Goal: Transaction & Acquisition: Book appointment/travel/reservation

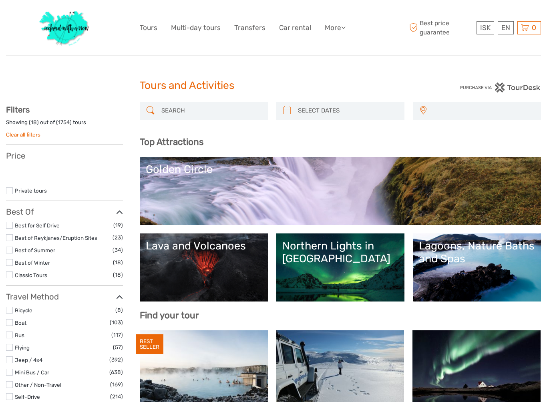
select select
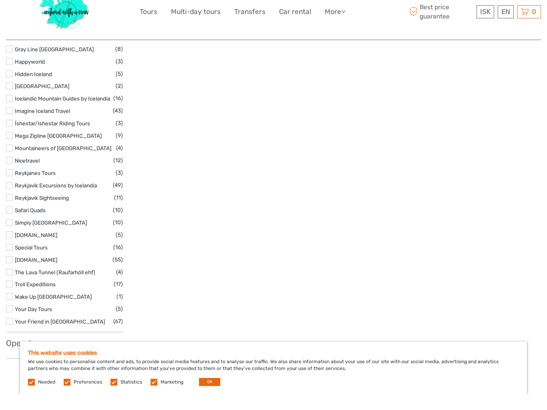
scroll to position [1192, 0]
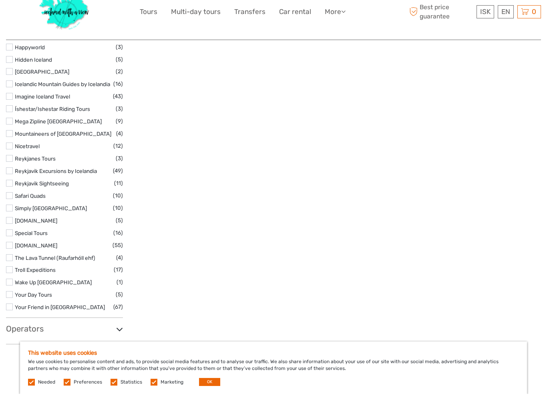
click at [16, 234] on link "[DOMAIN_NAME]" at bounding box center [36, 237] width 42 height 6
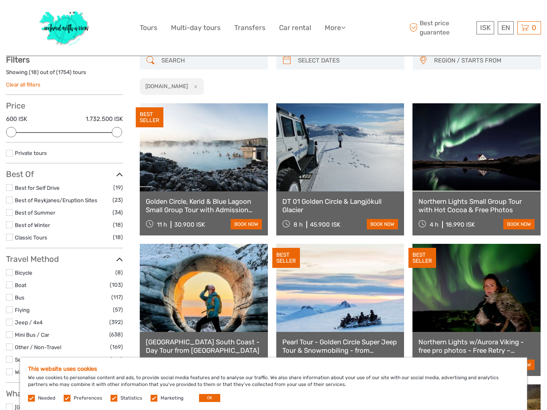
scroll to position [45, 0]
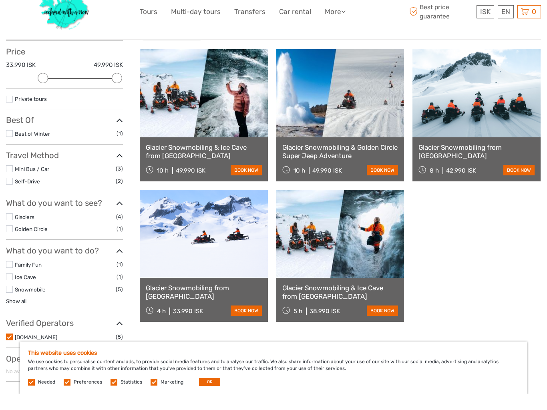
scroll to position [91, 0]
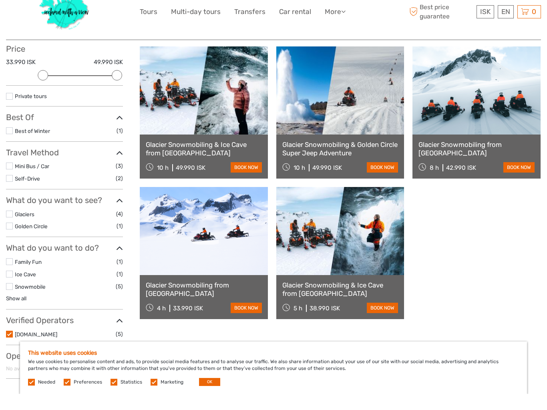
click at [223, 273] on link at bounding box center [204, 247] width 128 height 88
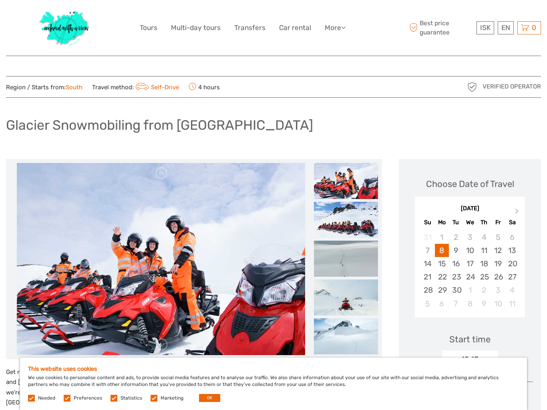
click at [459, 274] on div "23" at bounding box center [456, 276] width 14 height 13
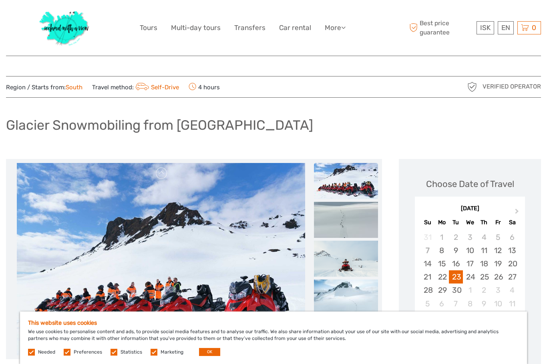
click at [151, 26] on link "Tours" at bounding box center [149, 28] width 18 height 12
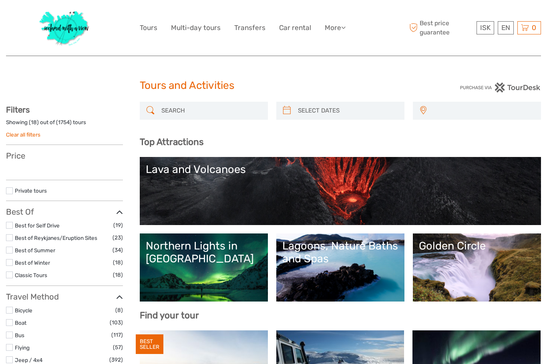
select select
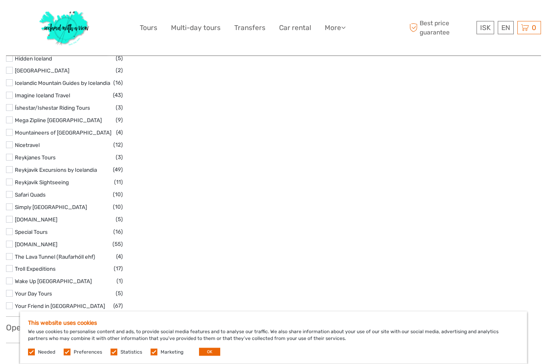
scroll to position [1209, 0]
click at [49, 254] on link "The Lava Tunnel (Raufarhóll ehf)" at bounding box center [55, 257] width 81 height 6
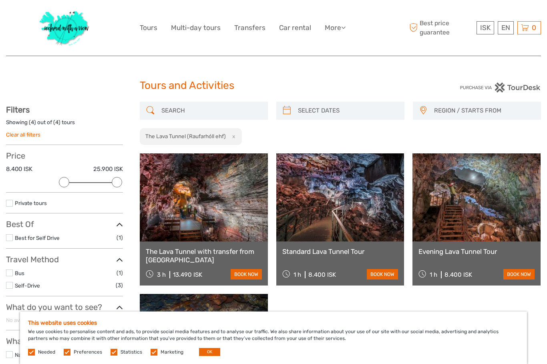
click at [211, 355] on button "OK" at bounding box center [209, 352] width 21 height 8
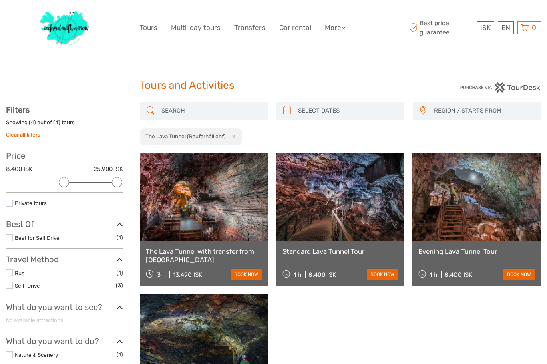
scroll to position [149, 0]
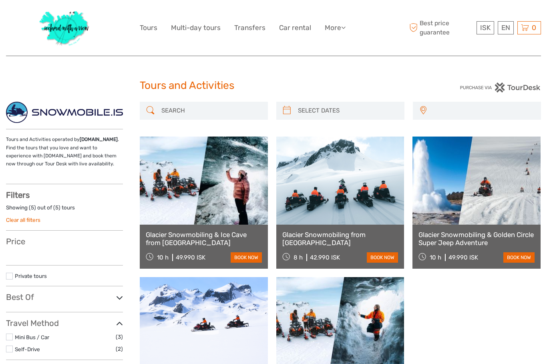
select select
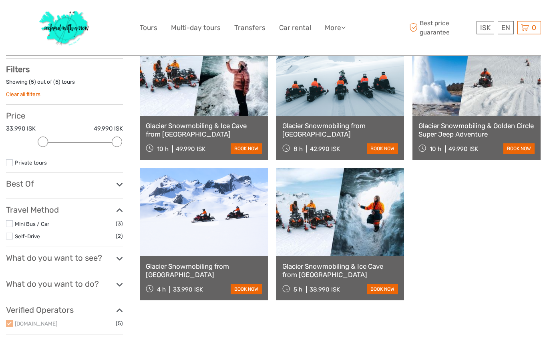
scroll to position [127, 0]
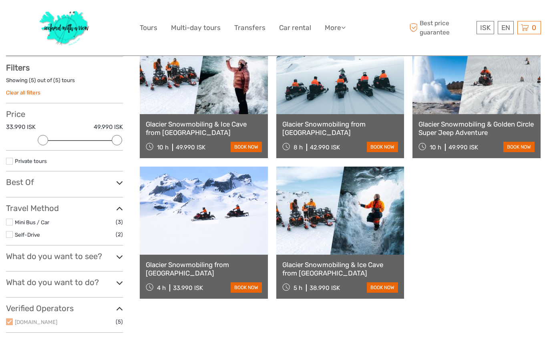
click at [127, 250] on div "Tours and Activities operated by Snowmobile.is . Find the tours that you love a…" at bounding box center [73, 157] width 134 height 365
click at [122, 256] on icon at bounding box center [119, 257] width 7 height 11
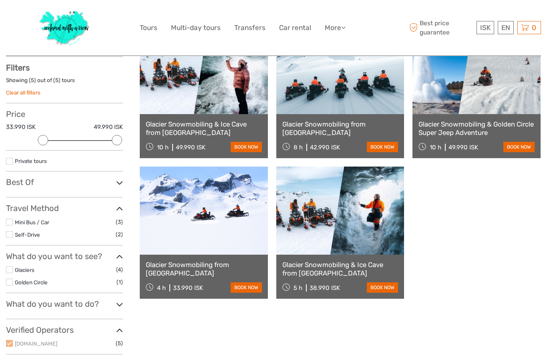
scroll to position [127, 0]
click at [119, 304] on icon at bounding box center [119, 304] width 7 height 11
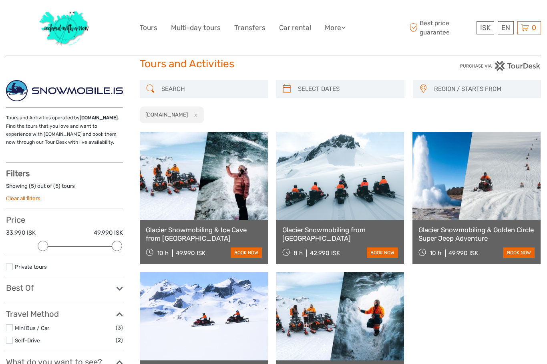
scroll to position [0, 0]
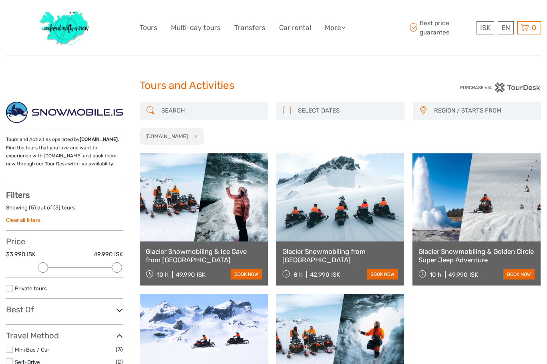
click at [341, 27] on icon at bounding box center [343, 27] width 4 height 7
click at [151, 28] on link "Tours" at bounding box center [149, 28] width 18 height 12
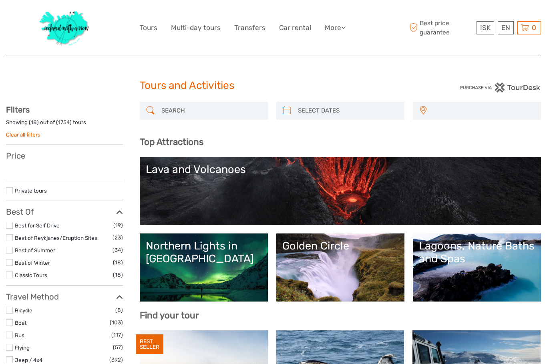
select select
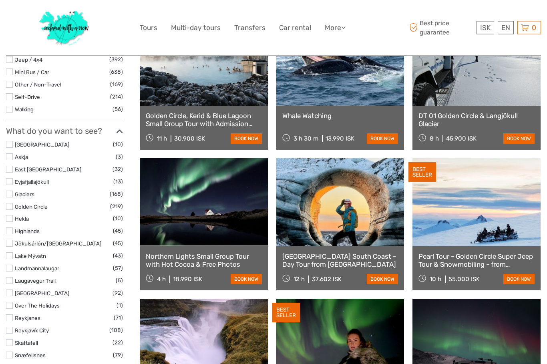
scroll to position [313, 0]
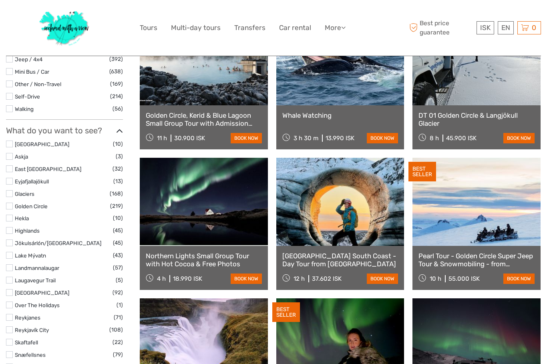
click at [12, 328] on label at bounding box center [9, 329] width 7 height 7
click at [0, 0] on input "checkbox" at bounding box center [0, 0] width 0 height 0
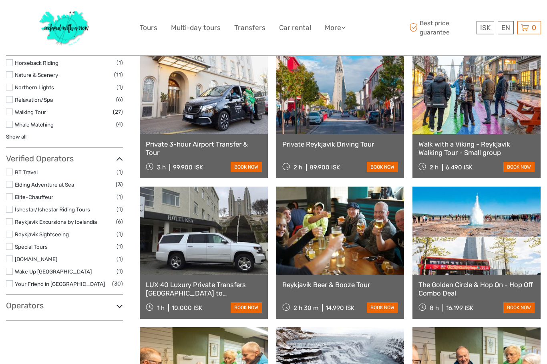
scroll to position [530, 0]
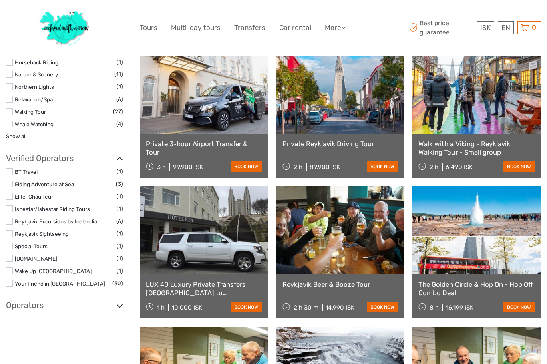
click at [121, 301] on icon at bounding box center [119, 305] width 7 height 11
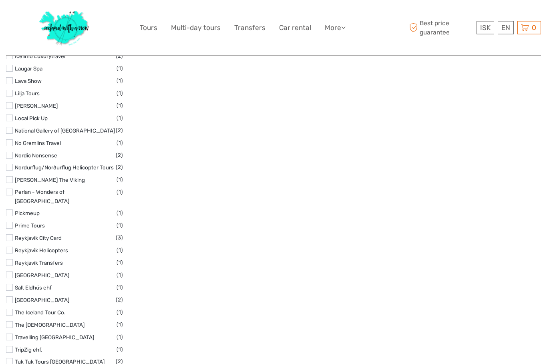
scroll to position [999, 0]
click at [10, 303] on label at bounding box center [9, 299] width 7 height 7
click at [0, 0] on input "checkbox" at bounding box center [0, 0] width 0 height 0
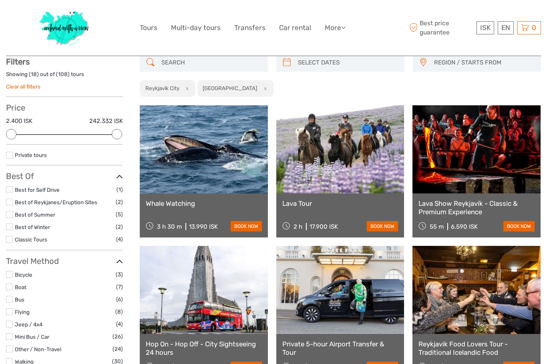
scroll to position [45, 0]
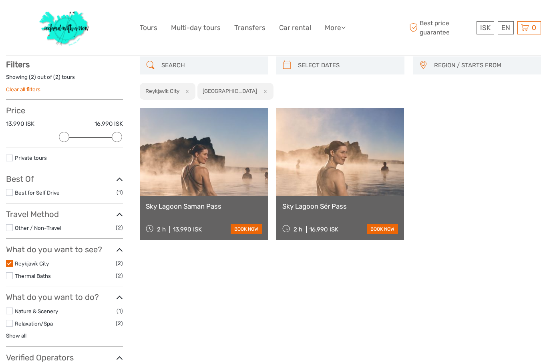
click at [319, 200] on div "Sky Lagoon Sér Pass 2 h 16.990 ISK book now" at bounding box center [340, 218] width 128 height 44
click at [329, 233] on div "16.990 ISK" at bounding box center [324, 229] width 29 height 7
click at [381, 230] on link "book now" at bounding box center [382, 229] width 31 height 10
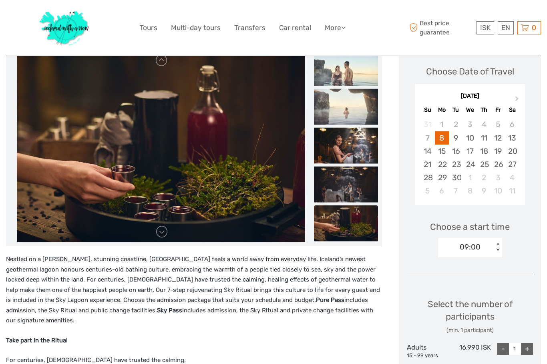
scroll to position [103, 0]
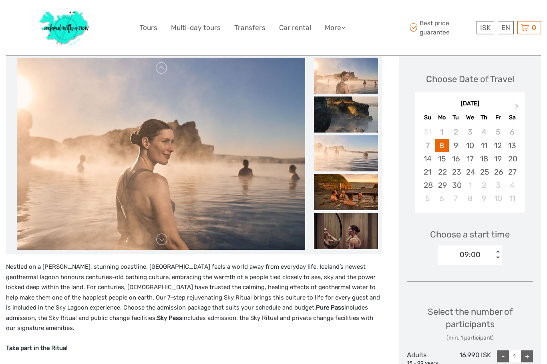
click at [443, 173] on div "22" at bounding box center [442, 172] width 14 height 13
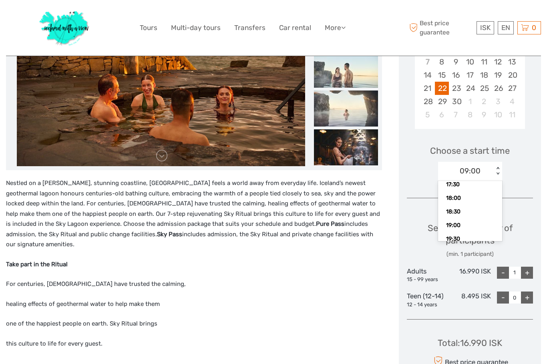
scroll to position [242, 0]
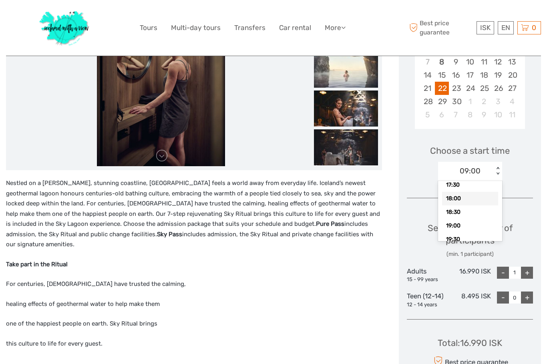
click at [463, 194] on div "18:00" at bounding box center [470, 199] width 56 height 14
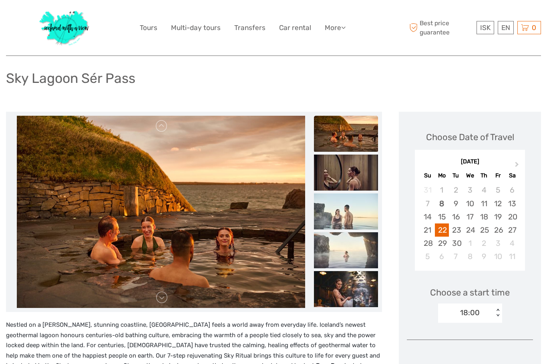
scroll to position [0, 0]
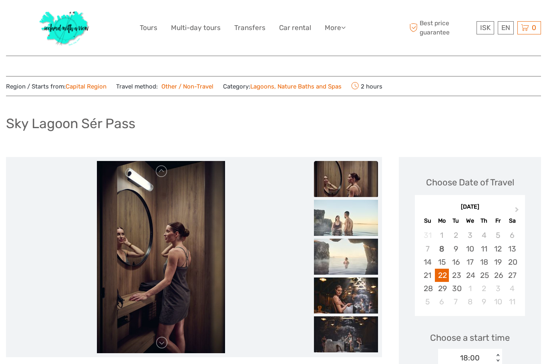
click at [147, 22] on link "Tours" at bounding box center [149, 28] width 18 height 12
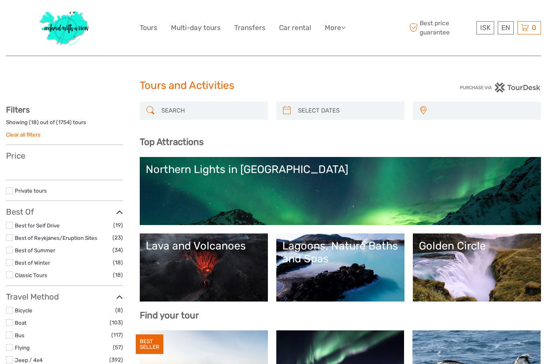
select select
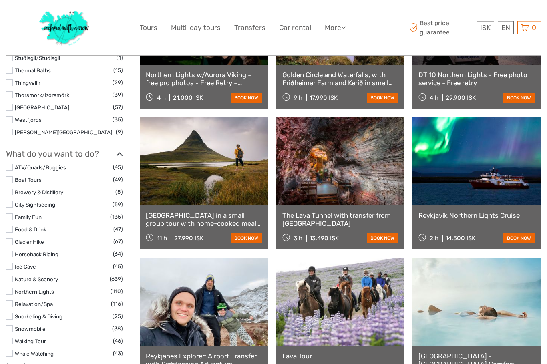
scroll to position [635, 0]
